Goal: Task Accomplishment & Management: Use online tool/utility

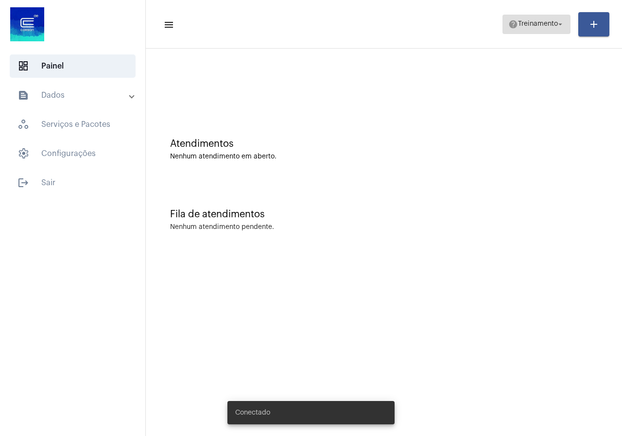
click at [534, 27] on span "Treinamento" at bounding box center [538, 24] width 40 height 7
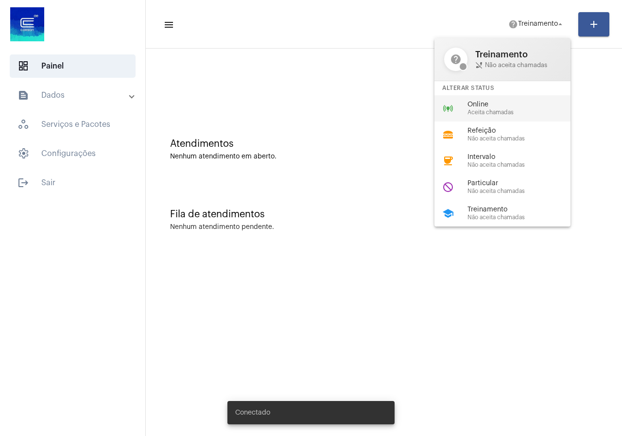
click at [506, 115] on span "Aceita chamadas" at bounding box center [522, 112] width 111 height 6
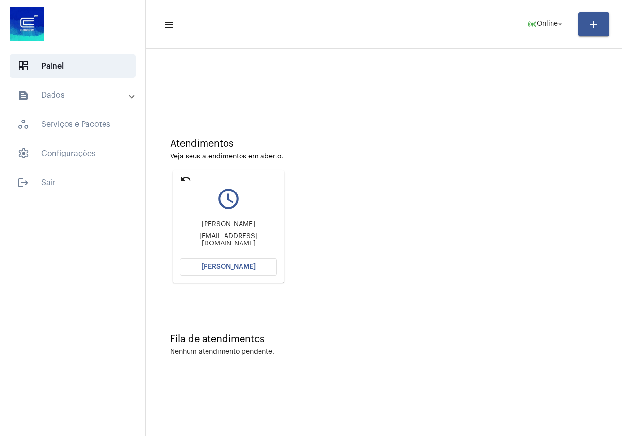
click at [228, 272] on button "[PERSON_NAME]" at bounding box center [228, 266] width 97 height 17
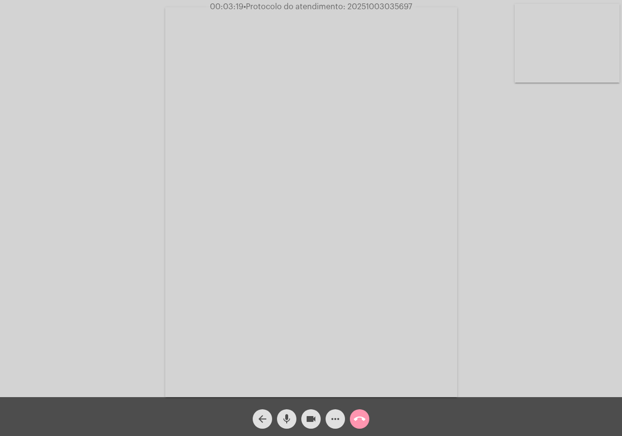
click at [308, 415] on mat-icon "videocam" at bounding box center [311, 419] width 12 height 12
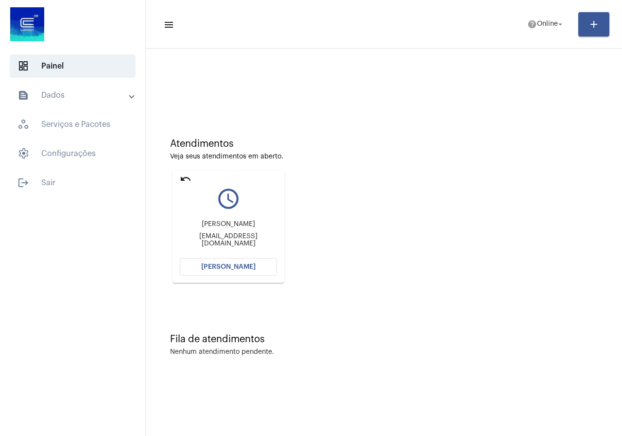
click at [182, 181] on mat-icon "undo" at bounding box center [186, 179] width 12 height 12
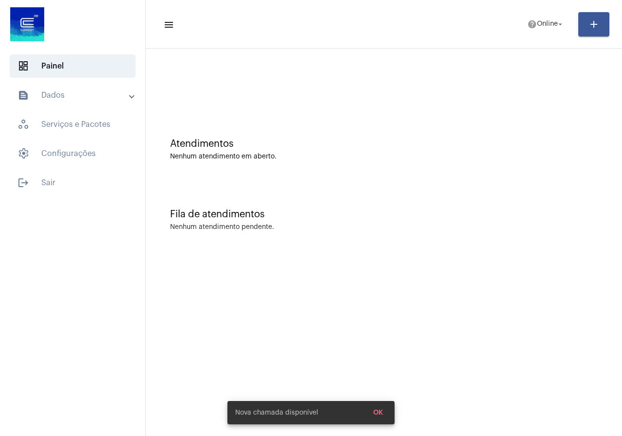
click at [182, 181] on div "Fila de atendimentos Nenhum atendimento pendente." at bounding box center [384, 215] width 466 height 70
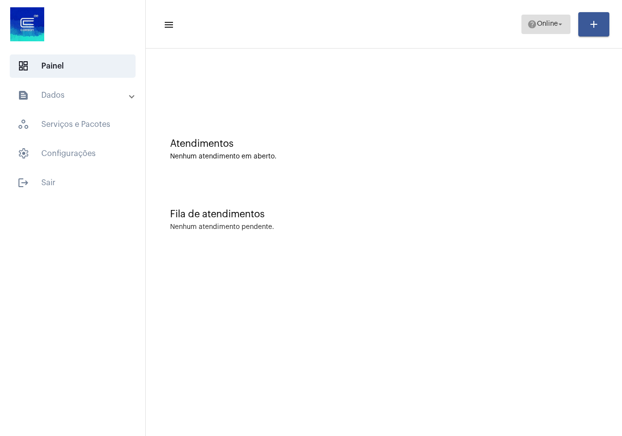
click at [537, 21] on span "Online" at bounding box center [547, 24] width 21 height 7
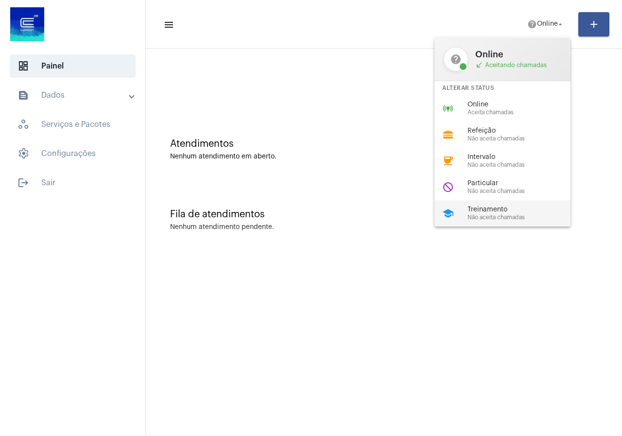
click at [476, 216] on span "Não aceita chamadas" at bounding box center [522, 217] width 111 height 6
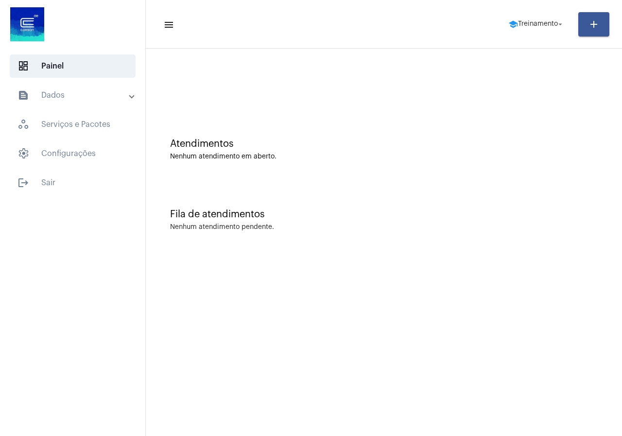
click at [98, 96] on mat-panel-title "text_snippet_outlined Dados" at bounding box center [73, 95] width 112 height 12
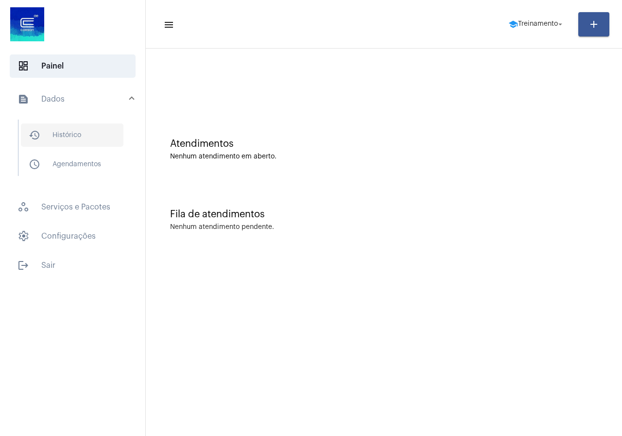
click at [102, 134] on span "history_outlined Histórico" at bounding box center [72, 134] width 102 height 23
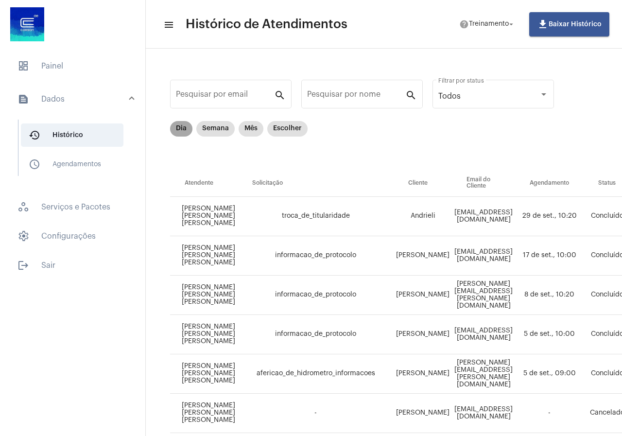
click at [184, 125] on mat-chip "Dia" at bounding box center [181, 129] width 22 height 16
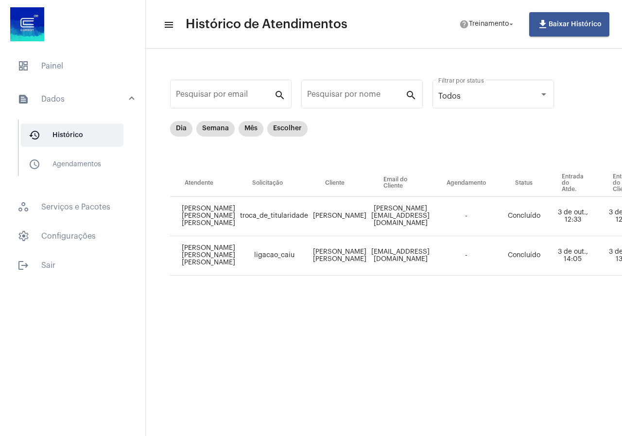
click at [408, 426] on mat-sidenav-content "menu Histórico de Atendimentos help Treinamento arrow_drop_down file_download B…" at bounding box center [384, 218] width 476 height 436
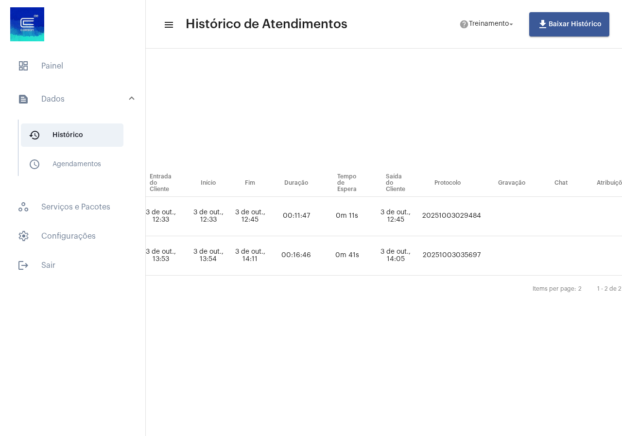
scroll to position [0, 473]
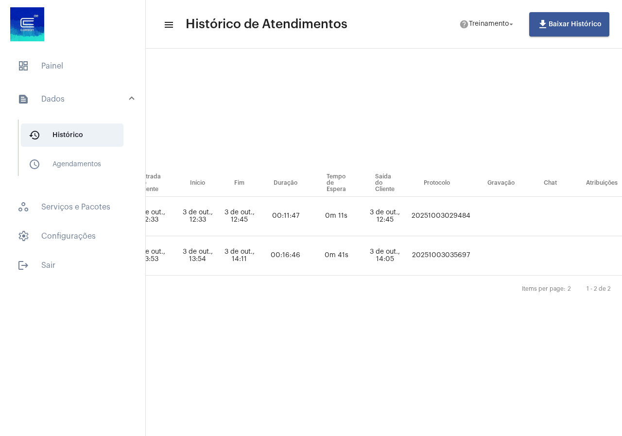
click at [457, 245] on td "20251003035697" at bounding box center [441, 255] width 64 height 39
click at [453, 252] on td "20251003035697" at bounding box center [441, 255] width 64 height 39
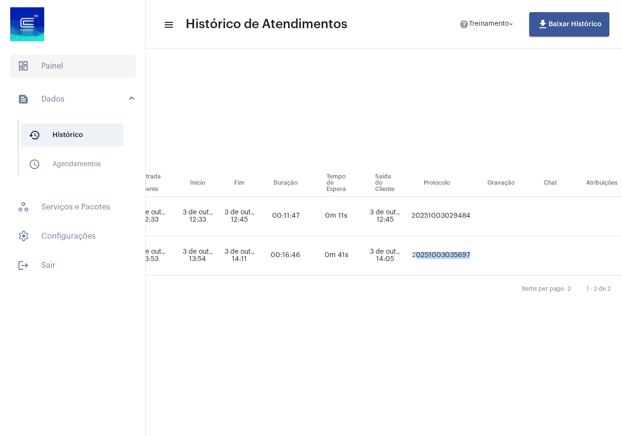
click at [24, 64] on span "dashboard" at bounding box center [23, 66] width 12 height 12
